Goal: Task Accomplishment & Management: Manage account settings

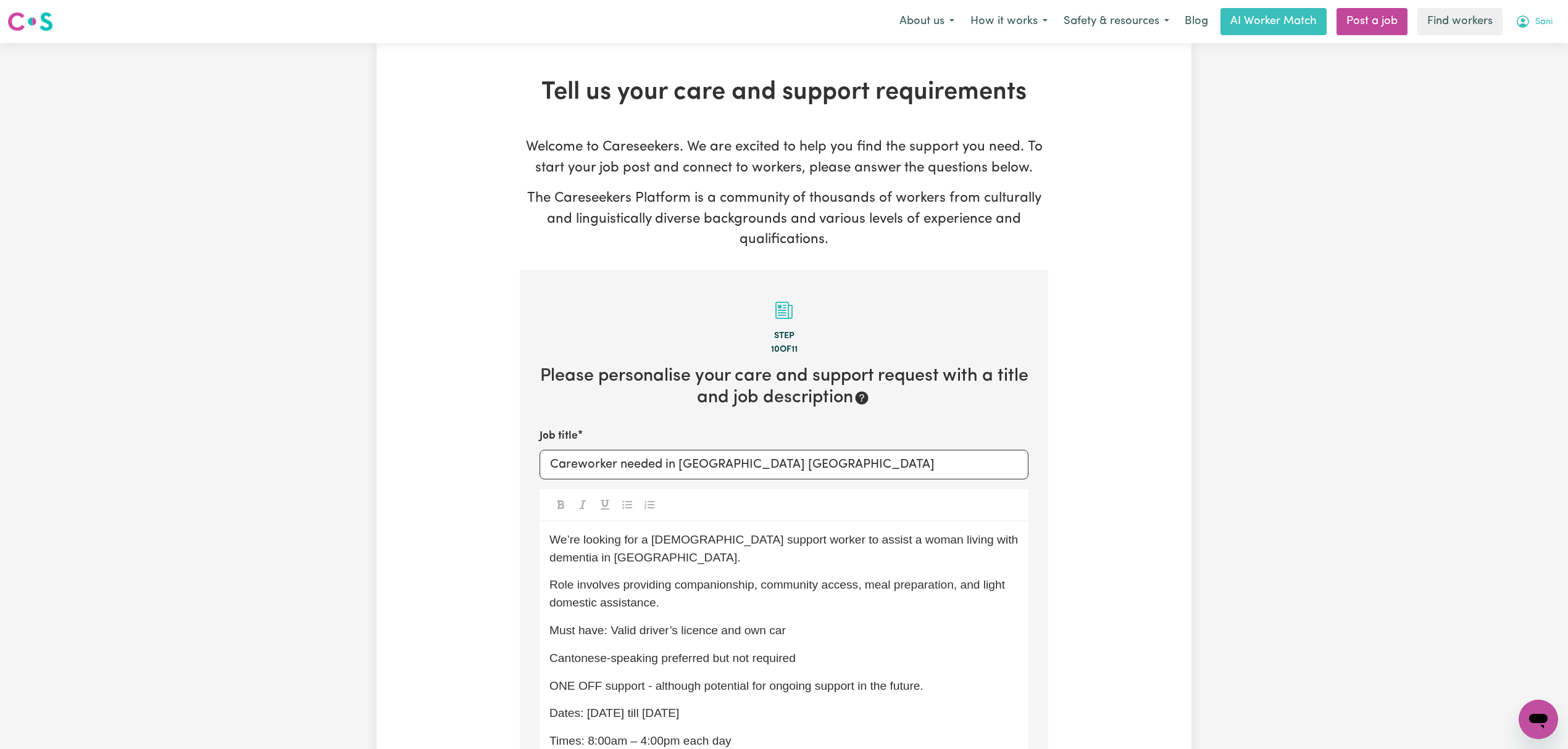
click at [1553, 20] on button "Sani" at bounding box center [1533, 22] width 53 height 26
click at [1516, 69] on link "Logout" at bounding box center [1511, 70] width 98 height 23
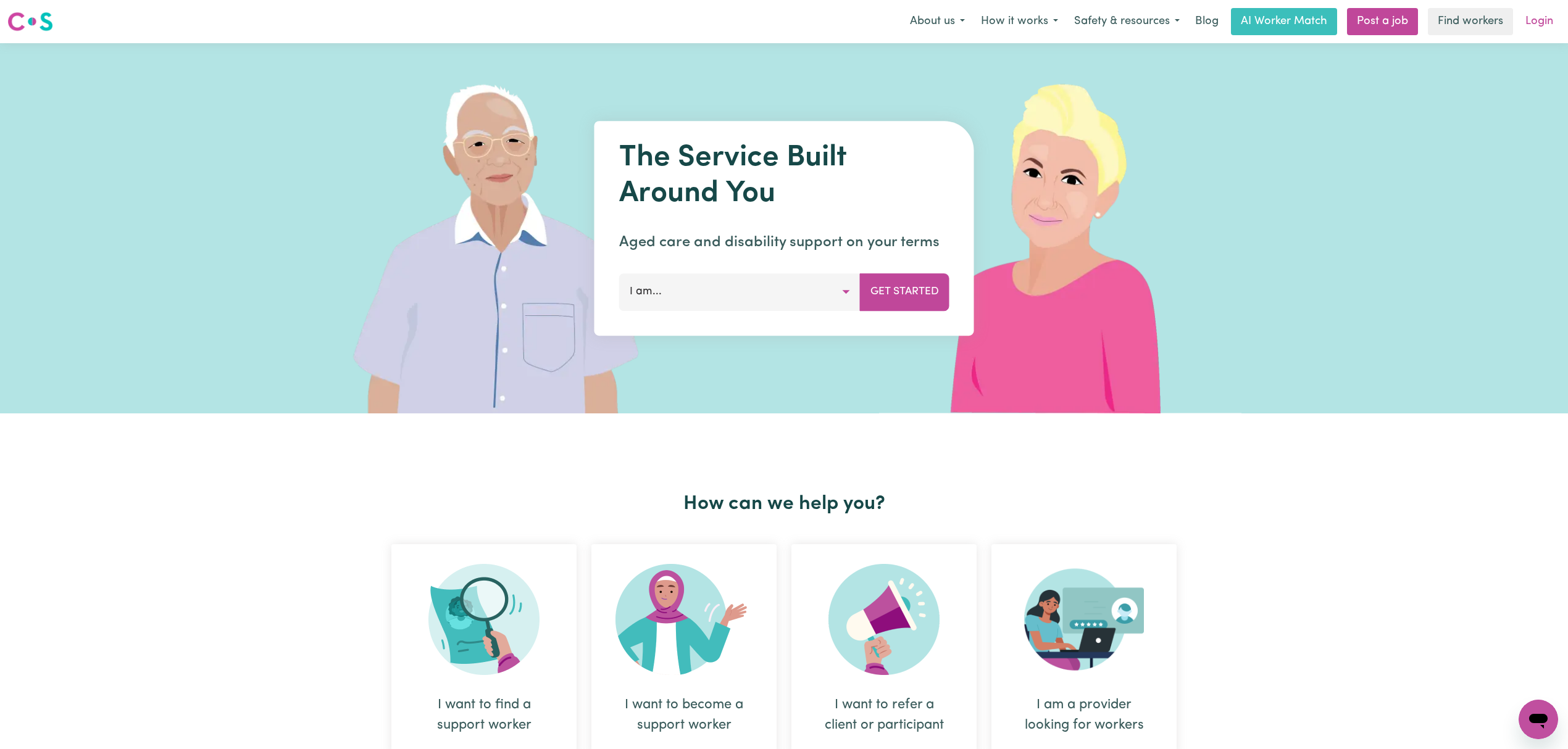
click at [1542, 28] on link "Login" at bounding box center [1538, 22] width 42 height 27
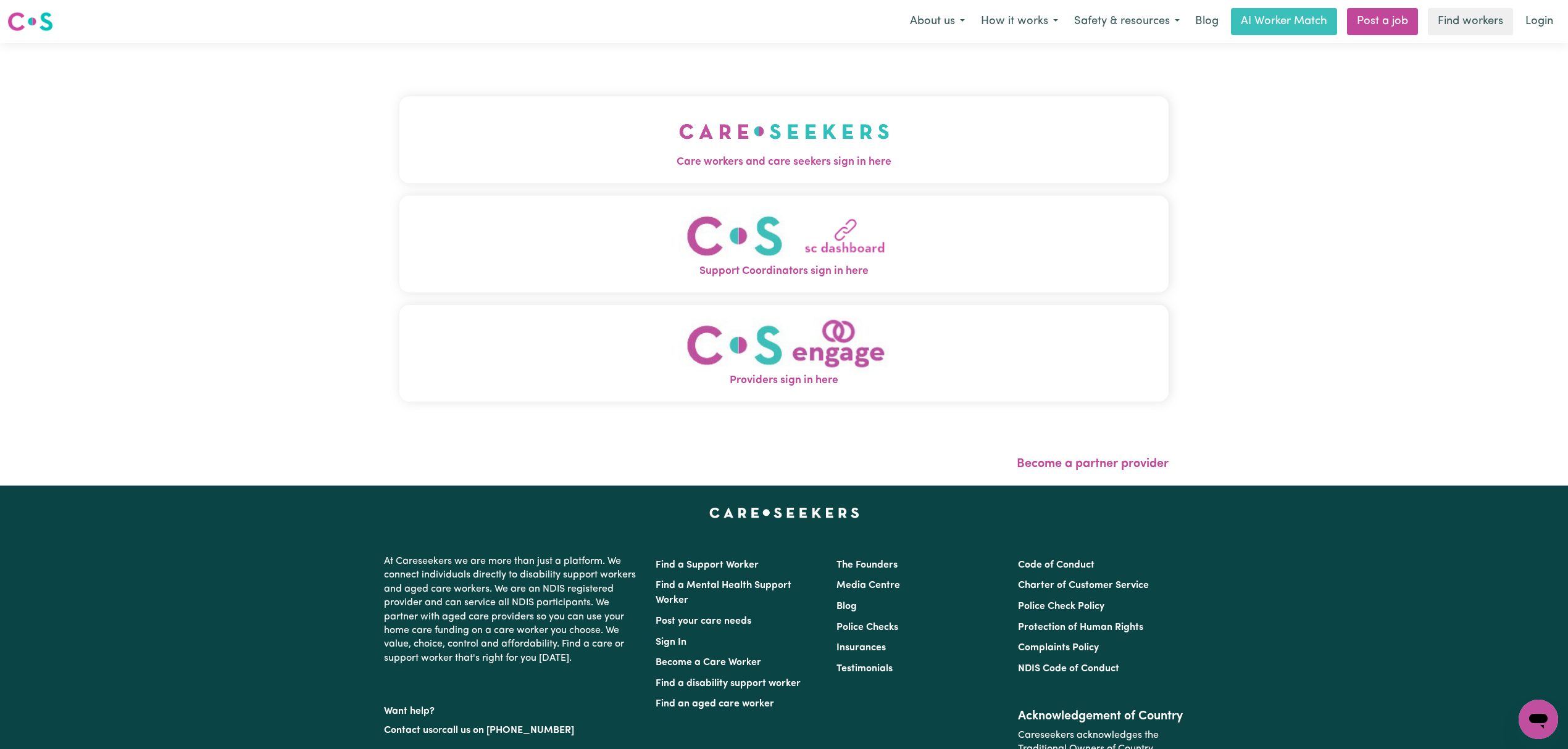
click at [615, 143] on button "Care workers and care seekers sign in here" at bounding box center [784, 140] width 769 height 86
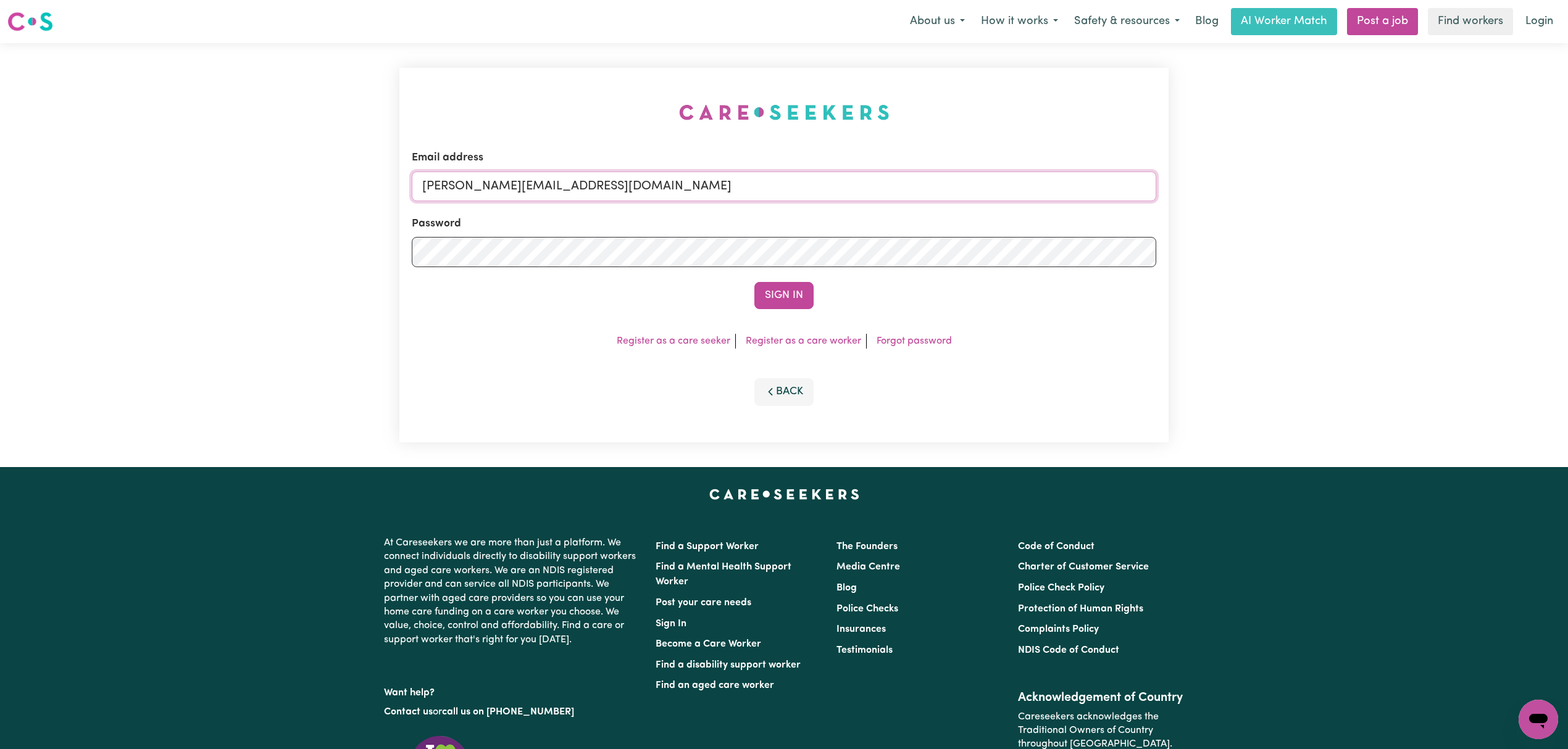
drag, startPoint x: 579, startPoint y: 186, endPoint x: 578, endPoint y: 195, distance: 9.1
click at [579, 186] on input "[PERSON_NAME][EMAIL_ADDRESS][DOMAIN_NAME]" at bounding box center [784, 187] width 745 height 30
drag, startPoint x: 490, startPoint y: 190, endPoint x: 909, endPoint y: 160, distance: 420.1
click at [909, 160] on div "Email address [EMAIL_ADDRESS][PERSON_NAME][DOMAIN_NAME]" at bounding box center [784, 175] width 745 height 51
type input "[EMAIL_ADDRESS][PERSON_NAME][DOMAIN_NAME]"
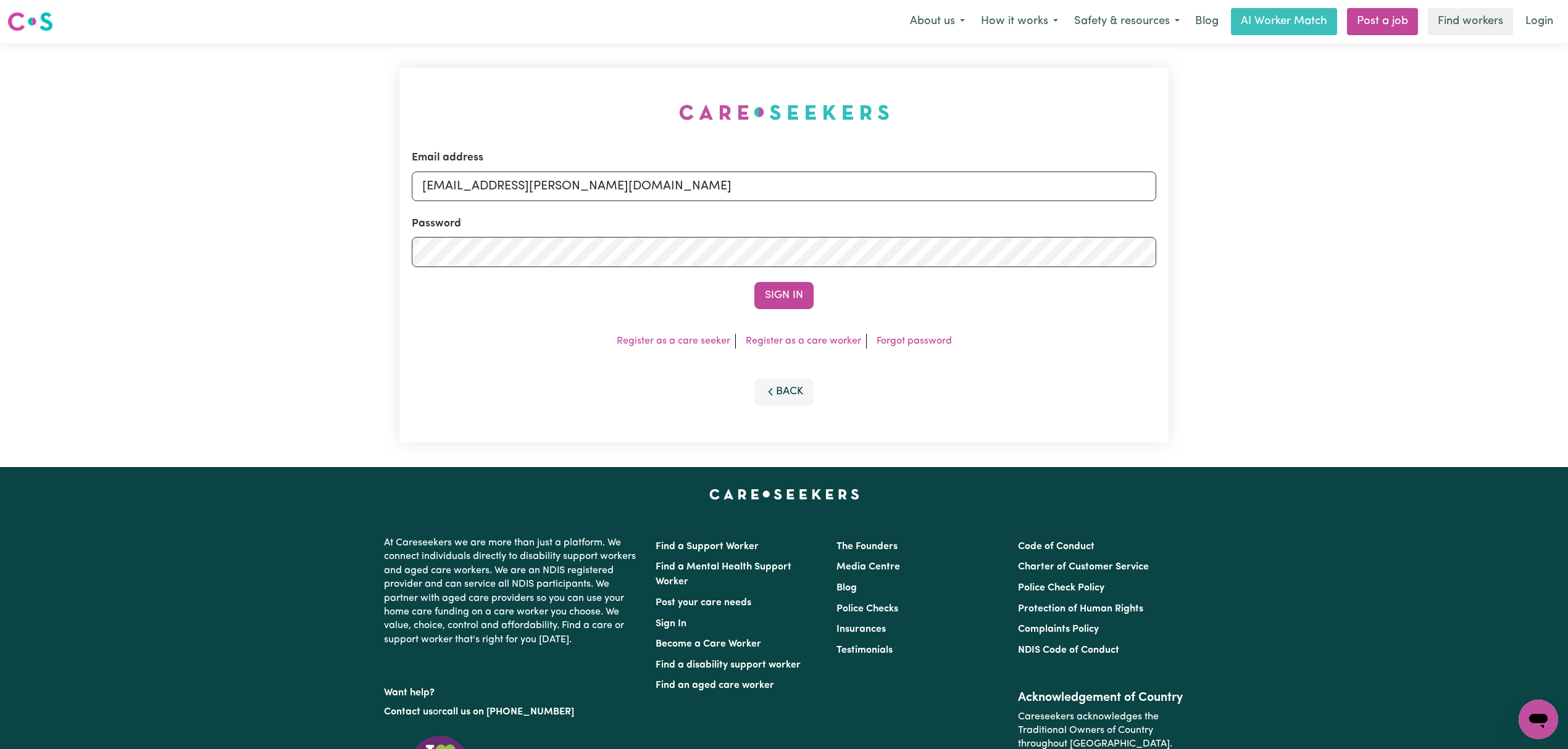
click at [754, 282] on button "Sign In" at bounding box center [783, 295] width 59 height 27
